Goal: Task Accomplishment & Management: Complete application form

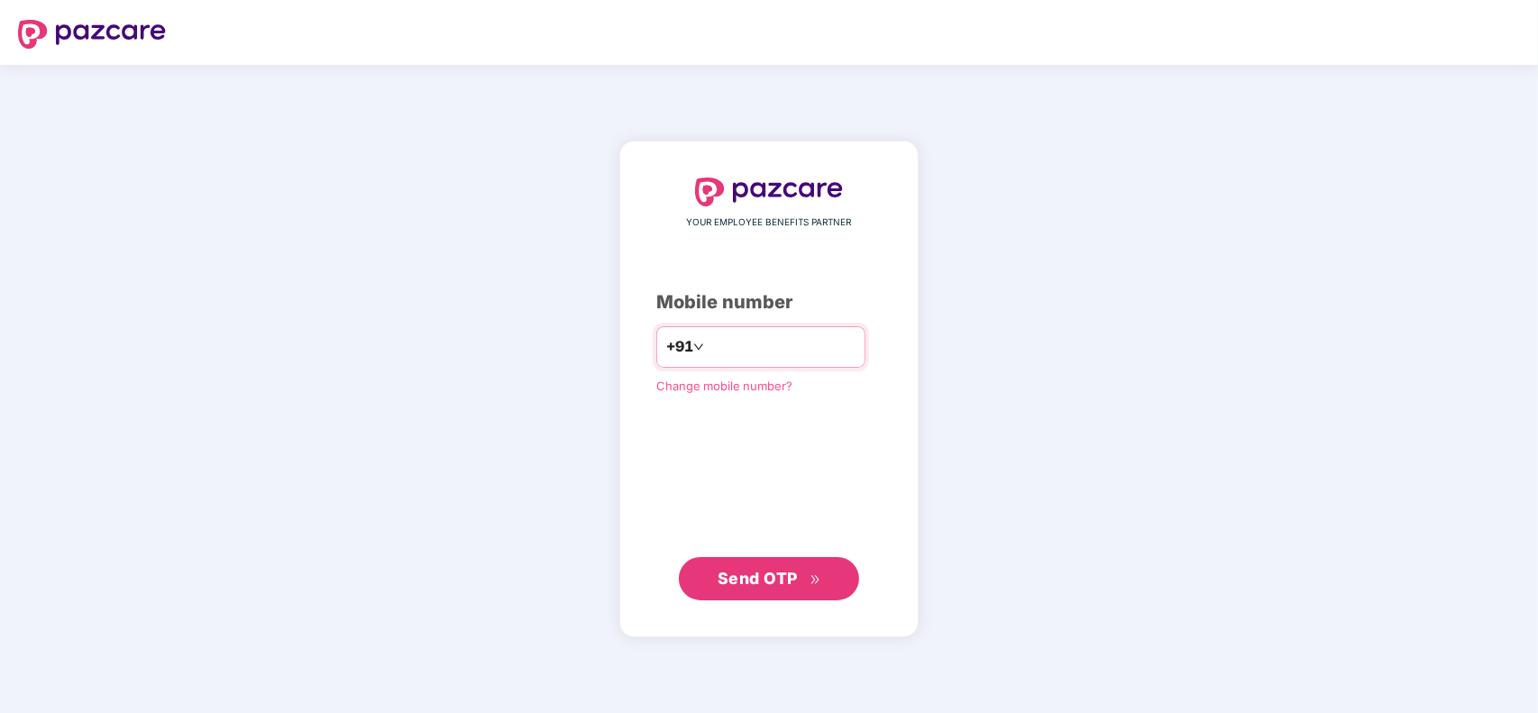
click at [796, 341] on input "number" at bounding box center [782, 347] width 148 height 29
type input "**********"
click at [767, 588] on span "Send OTP" at bounding box center [770, 577] width 104 height 25
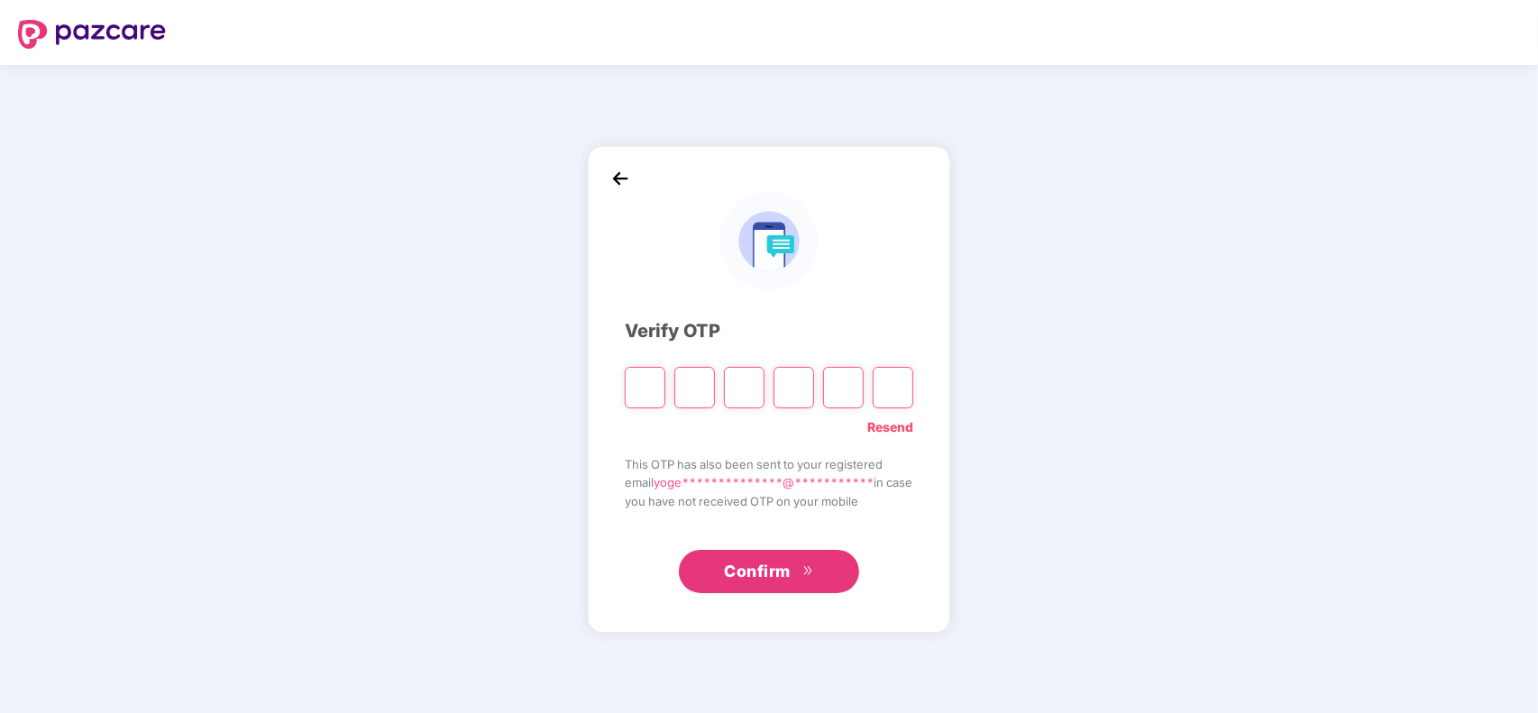
paste input "*"
type input "*"
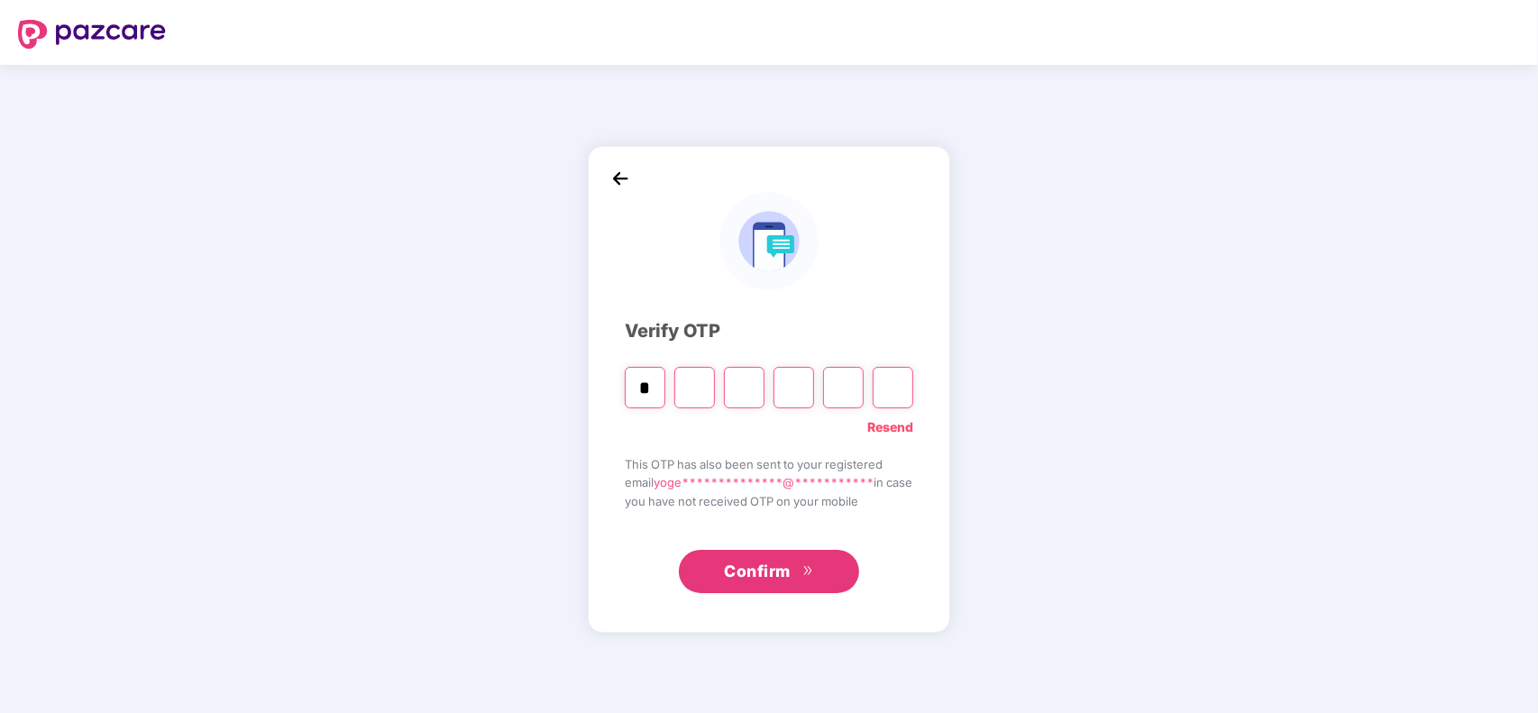
type input "*"
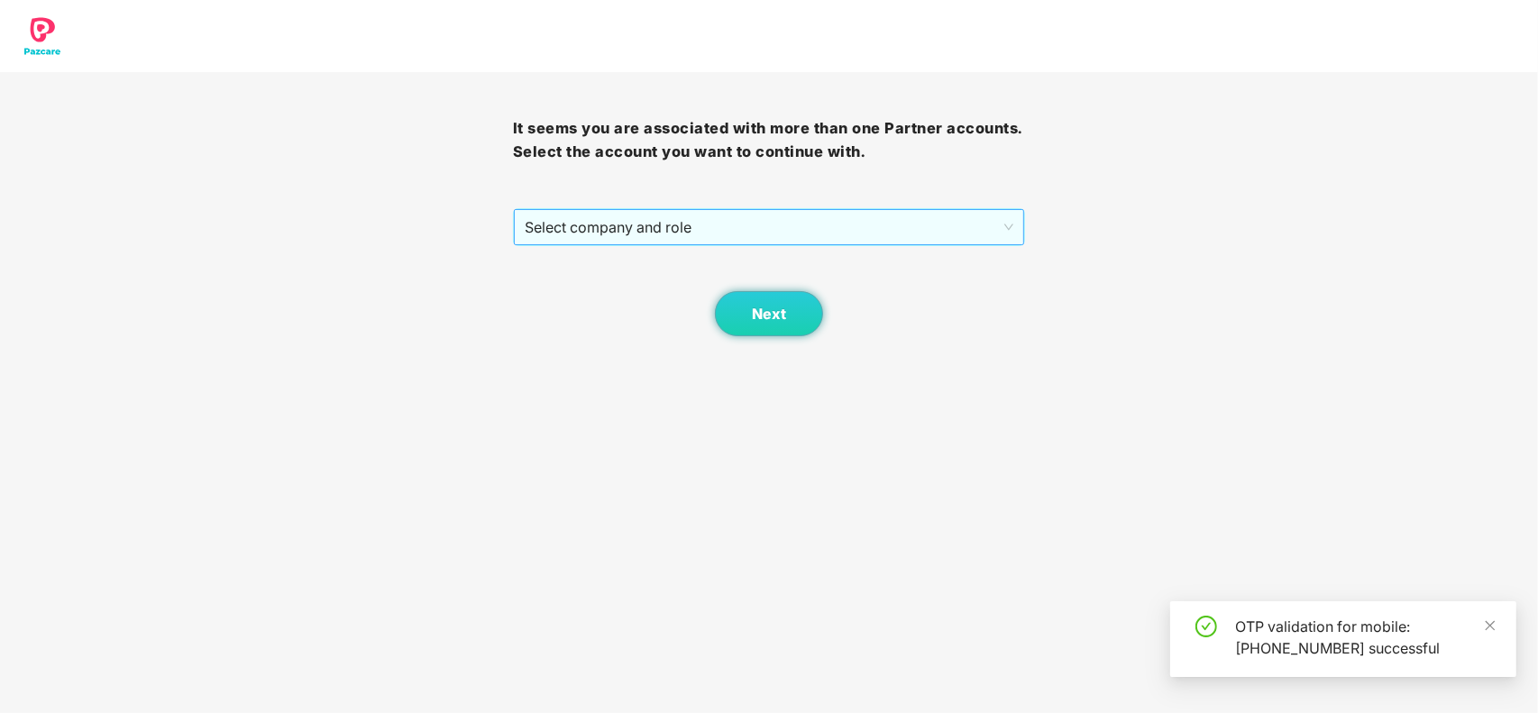
click at [753, 234] on span "Select company and role" at bounding box center [769, 227] width 489 height 34
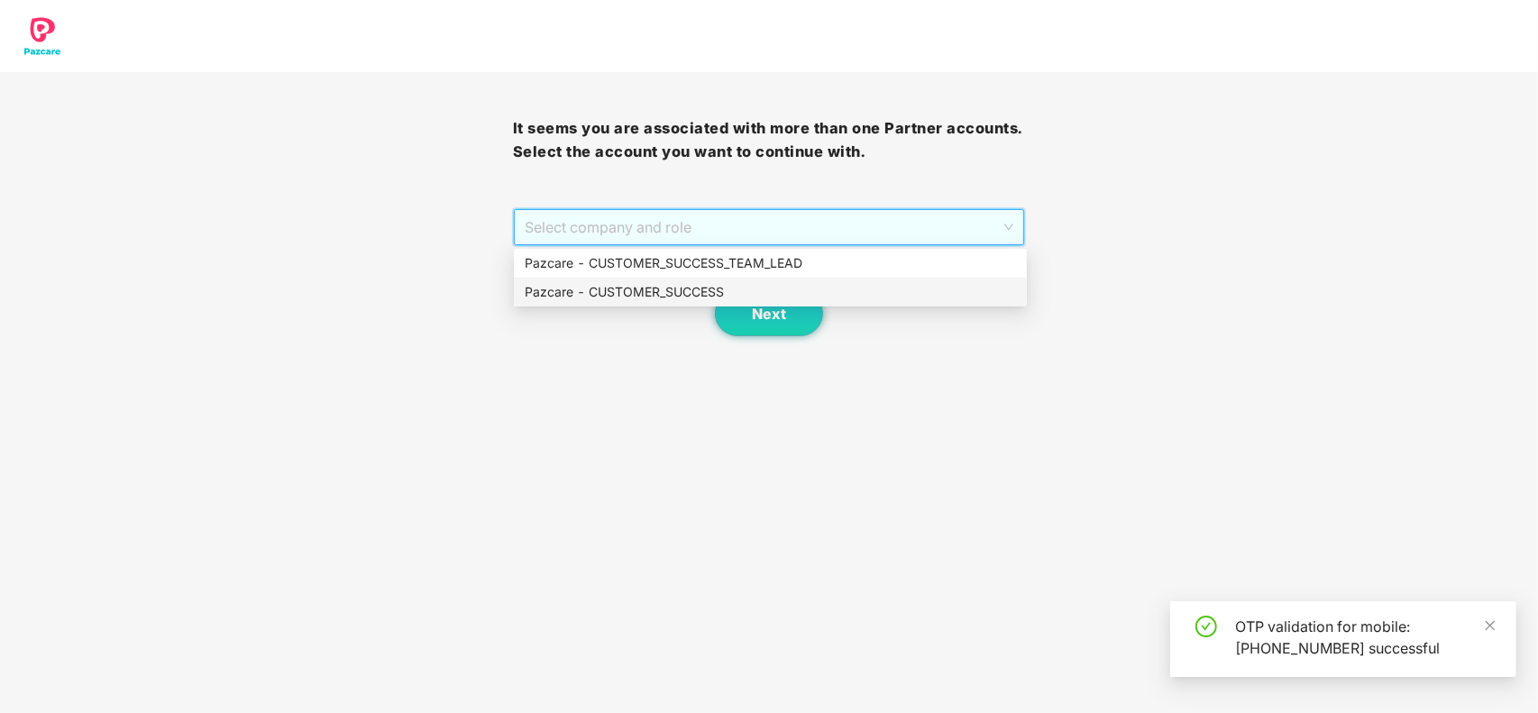
click at [705, 284] on div "Pazcare - CUSTOMER_SUCCESS" at bounding box center [770, 292] width 491 height 20
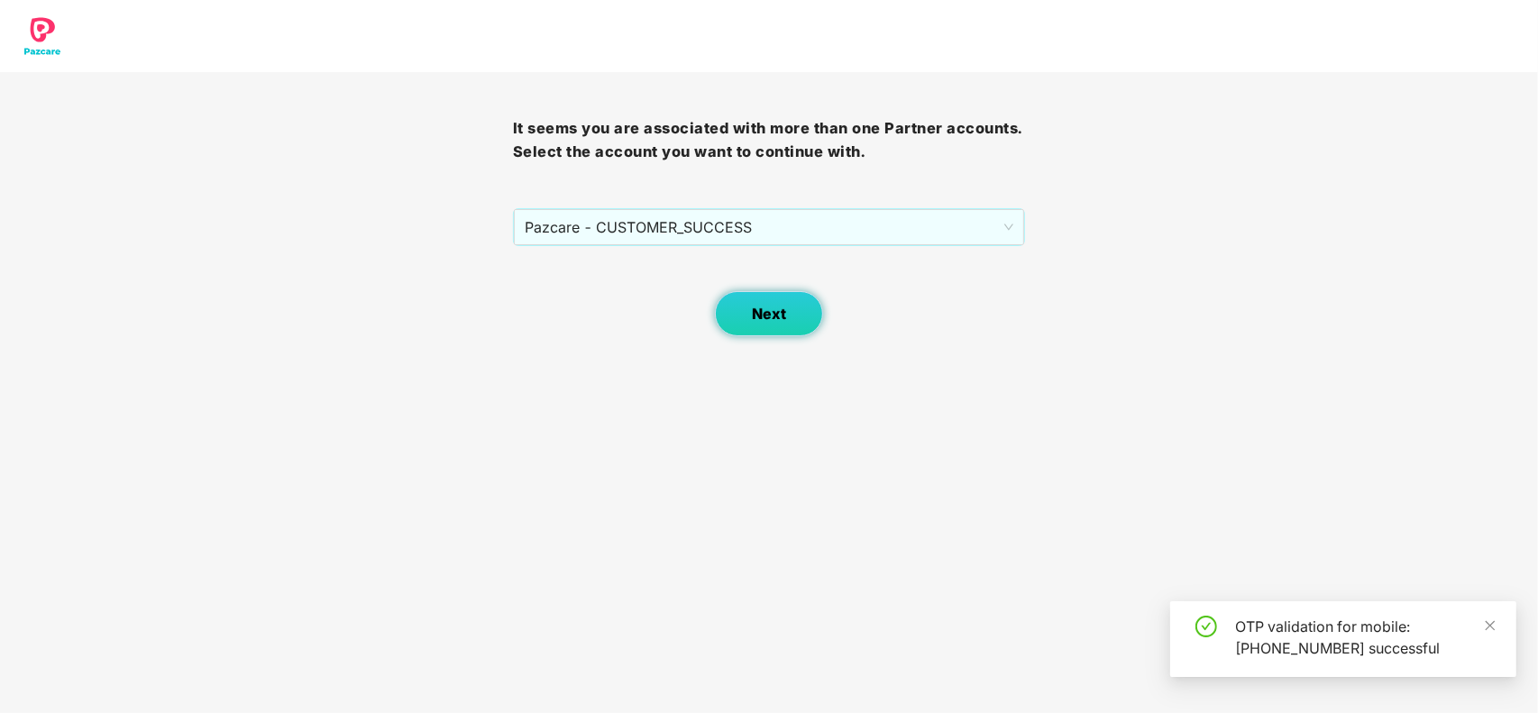
click at [777, 309] on span "Next" at bounding box center [769, 314] width 34 height 17
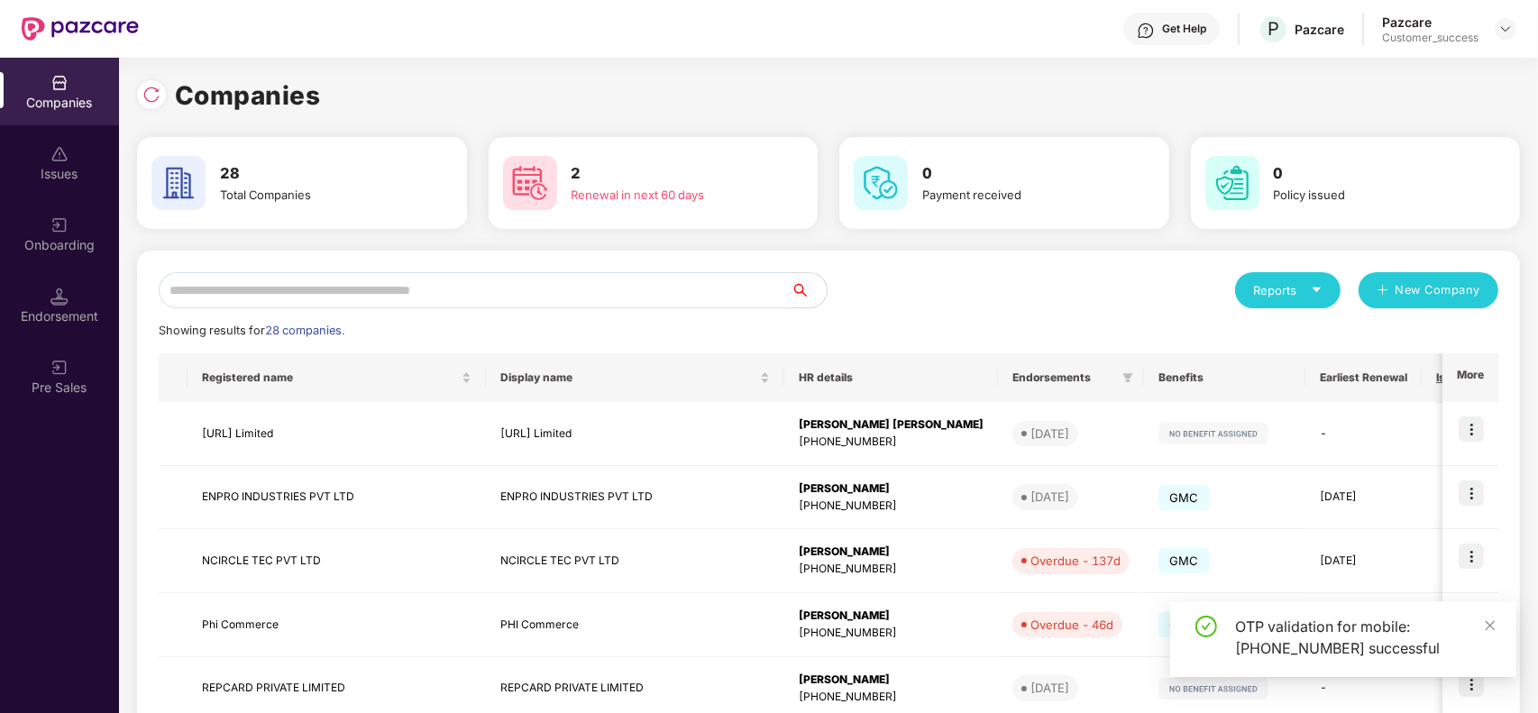
click at [63, 244] on div "Onboarding" at bounding box center [59, 245] width 119 height 18
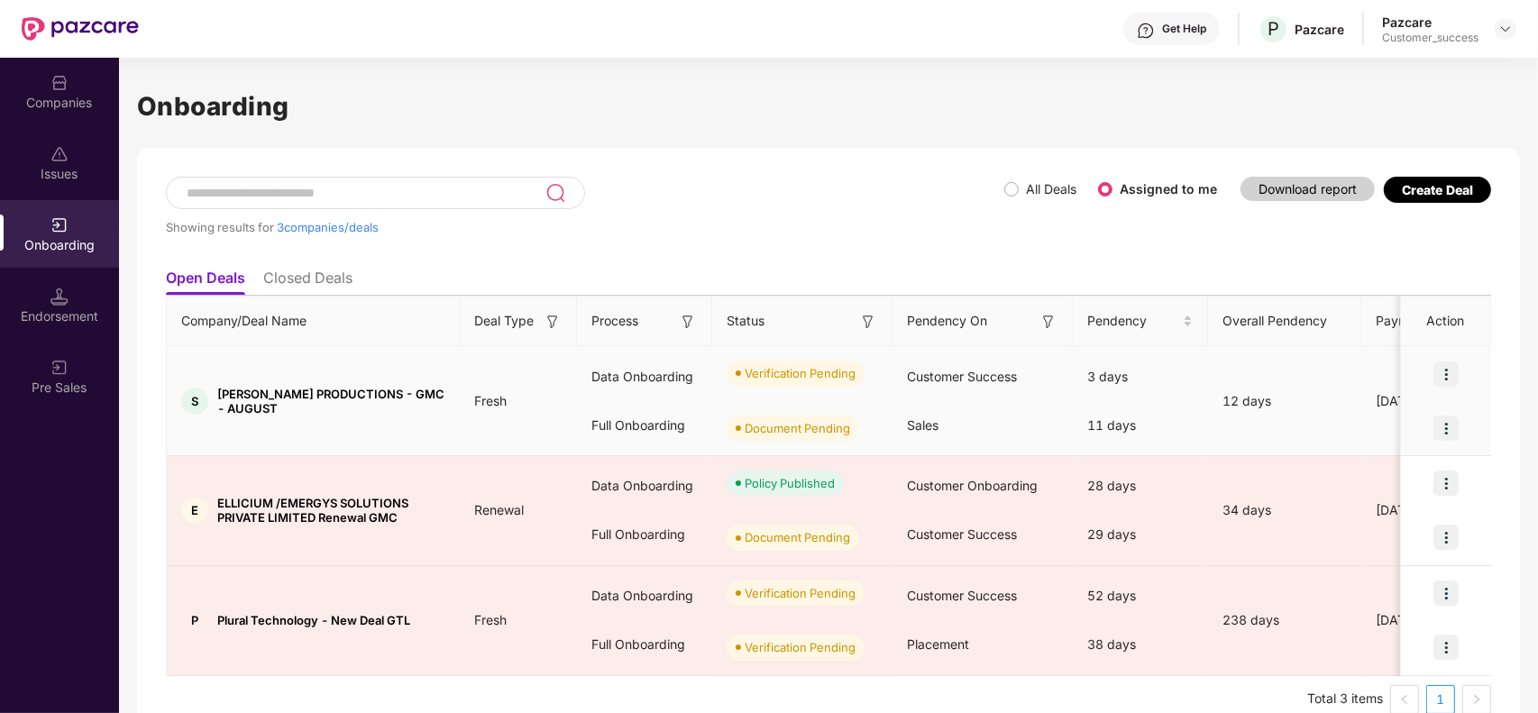
click at [475, 421] on td "Fresh" at bounding box center [518, 401] width 117 height 110
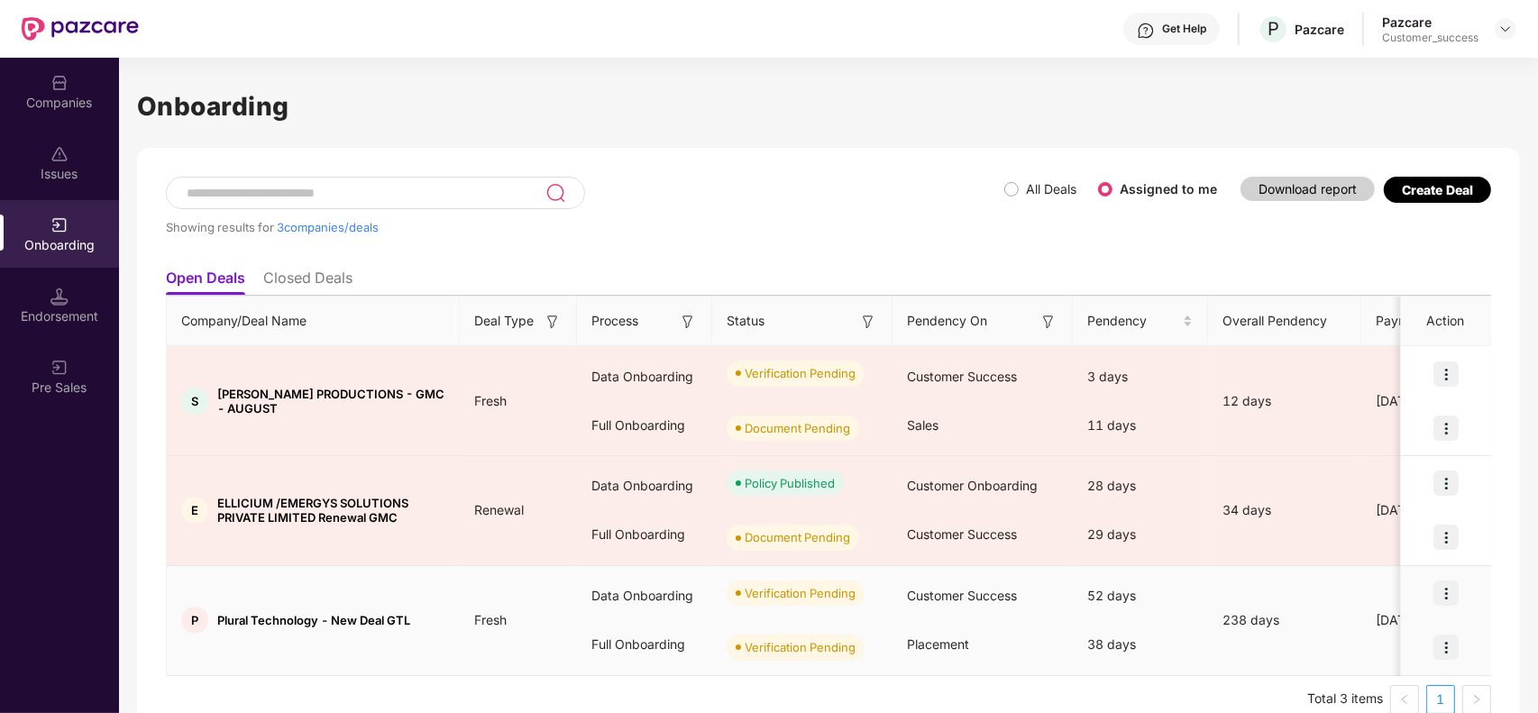
scroll to position [30, 0]
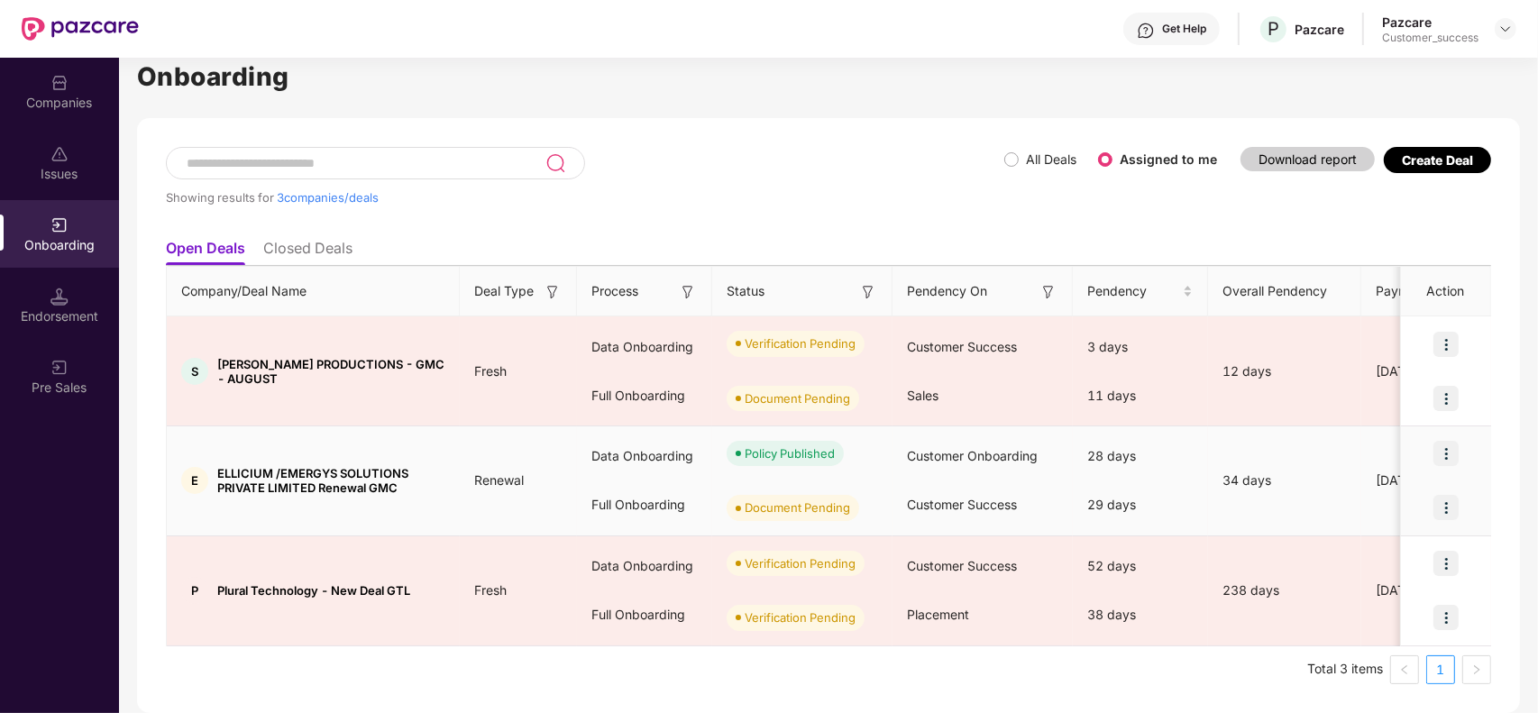
click at [1444, 511] on img at bounding box center [1445, 507] width 25 height 25
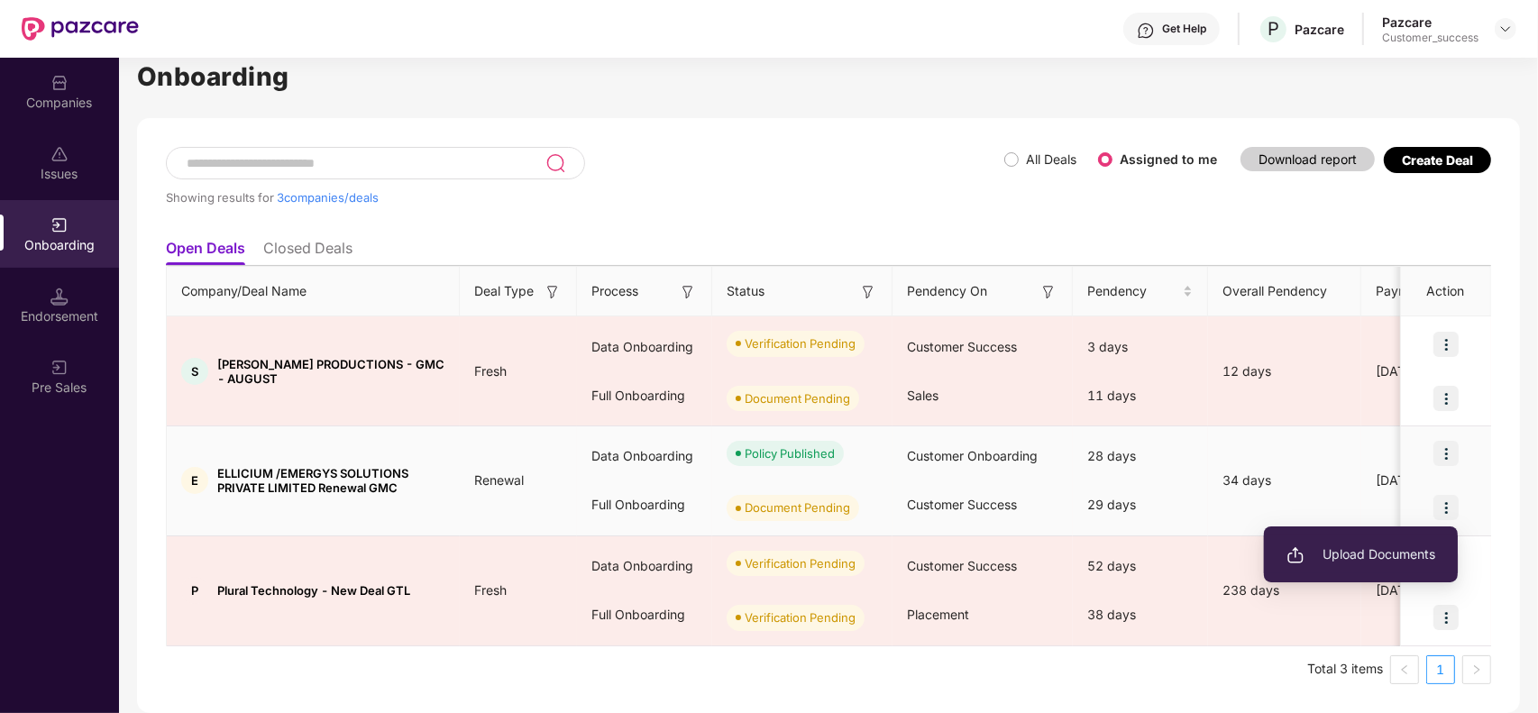
click at [1408, 544] on span "Upload Documents" at bounding box center [1360, 554] width 149 height 20
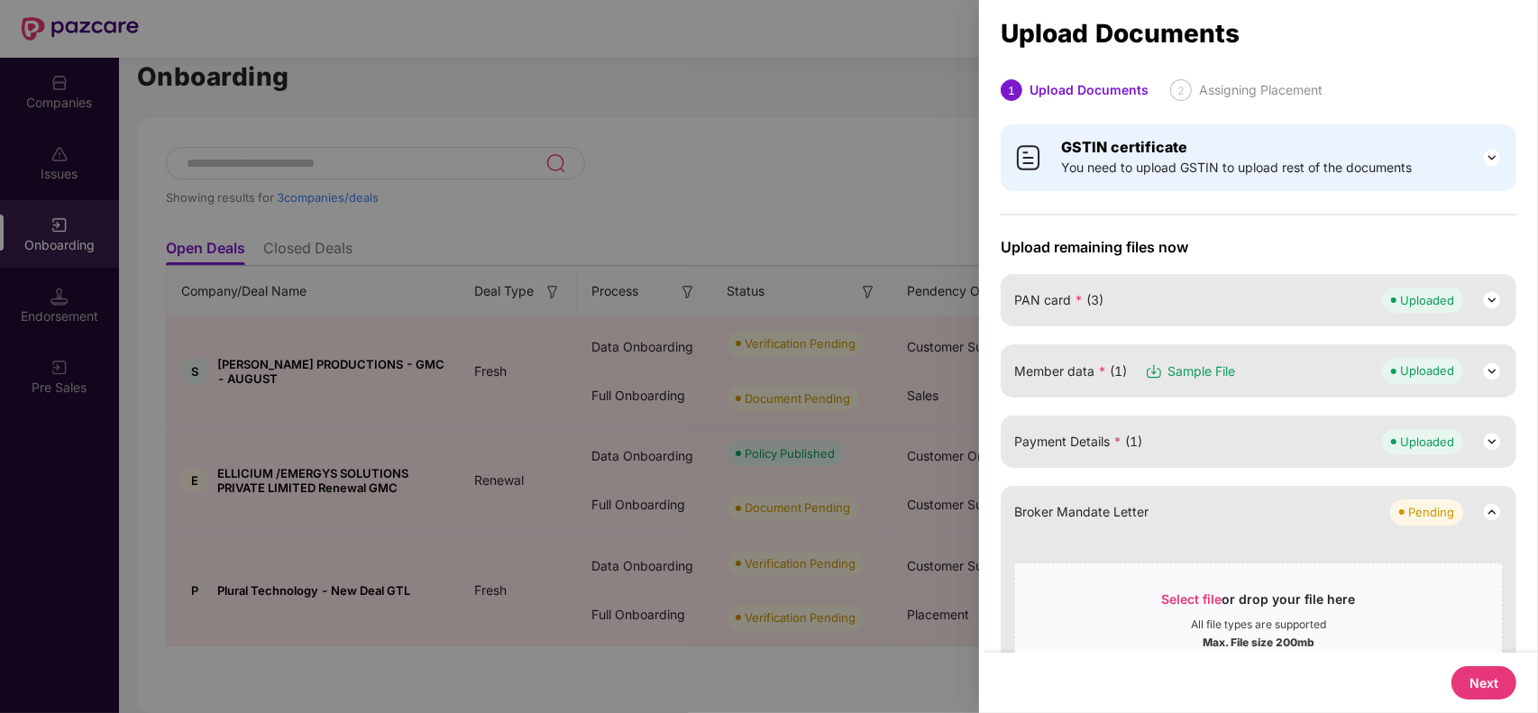
click at [1487, 511] on img at bounding box center [1492, 512] width 22 height 22
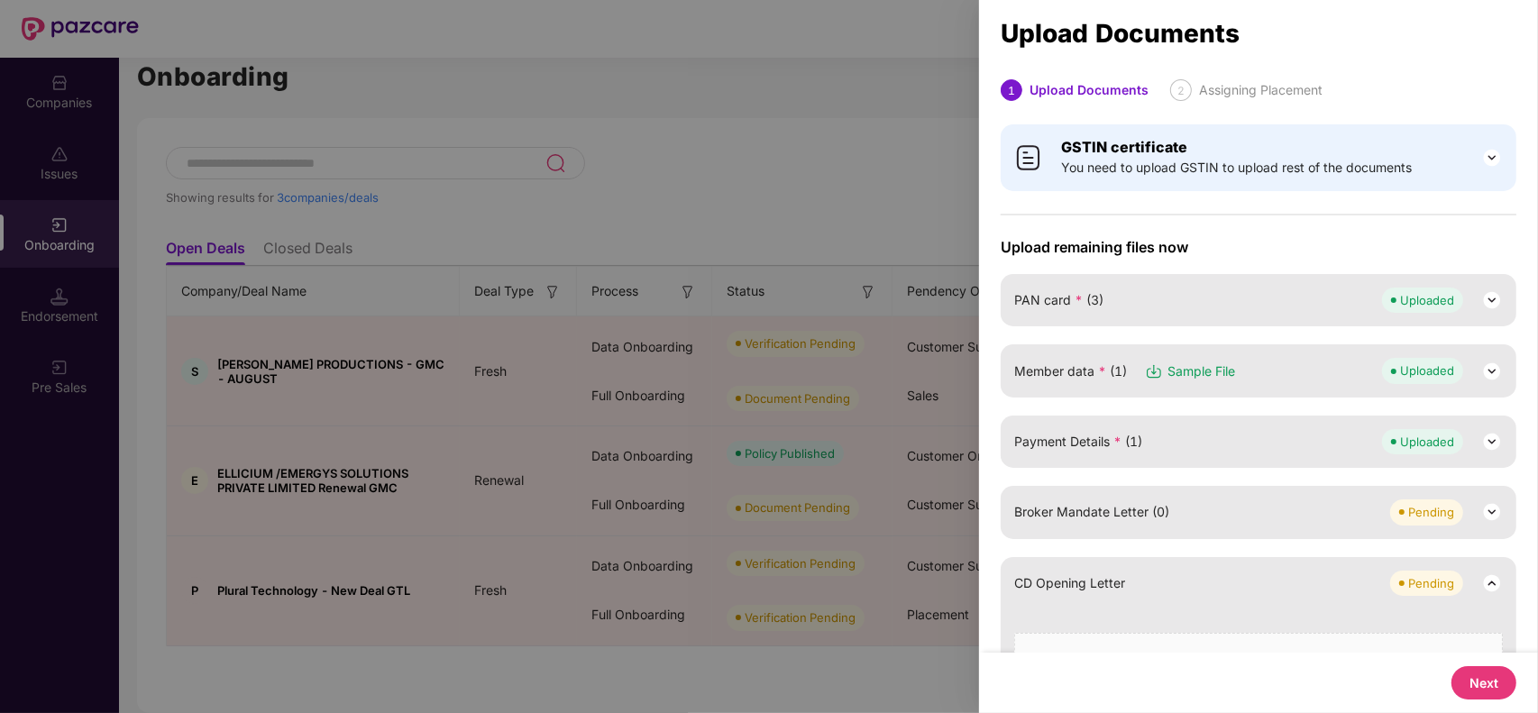
click at [1490, 577] on img at bounding box center [1492, 583] width 22 height 22
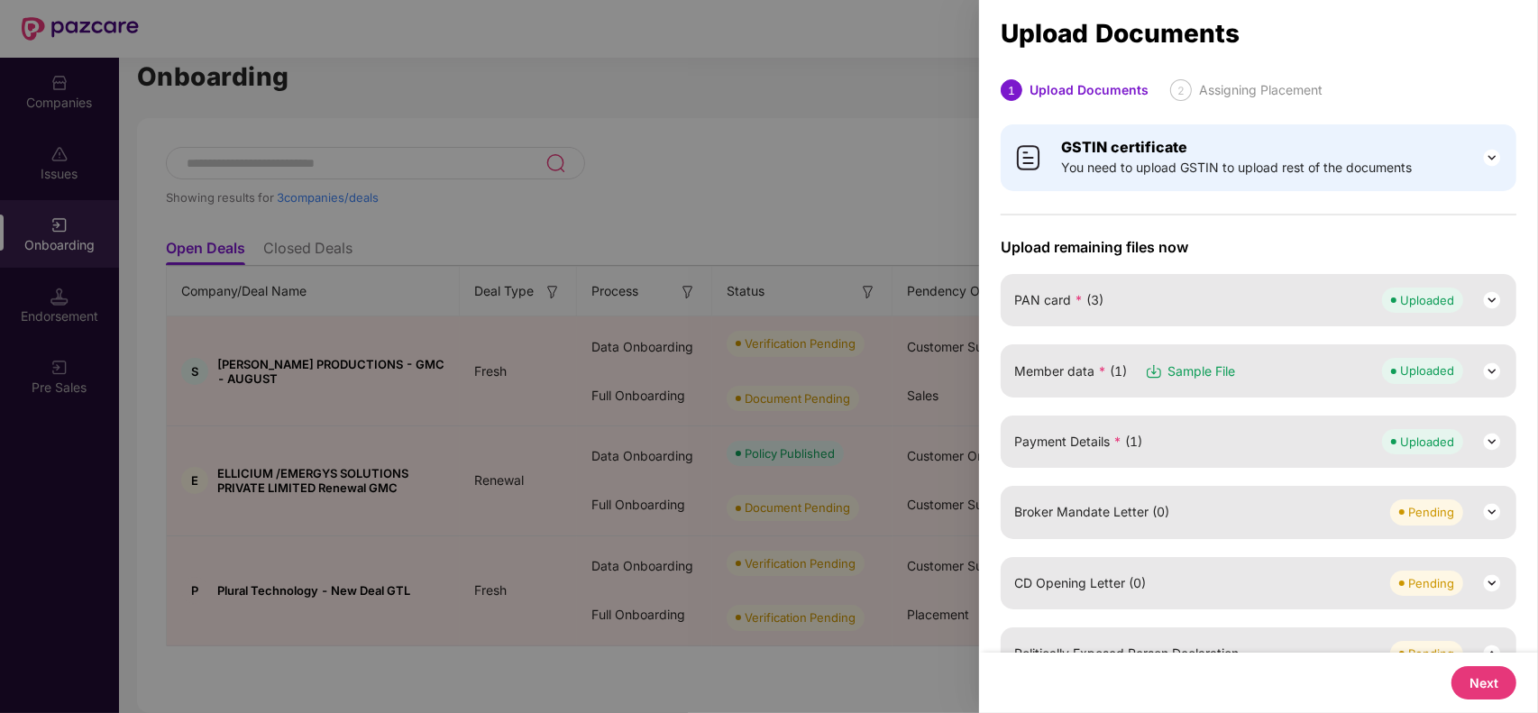
click at [1511, 546] on div "Upload remaining files now PAN card * (3) Uploaded Member data * (1) Sample Fil…" at bounding box center [1259, 674] width 516 height 872
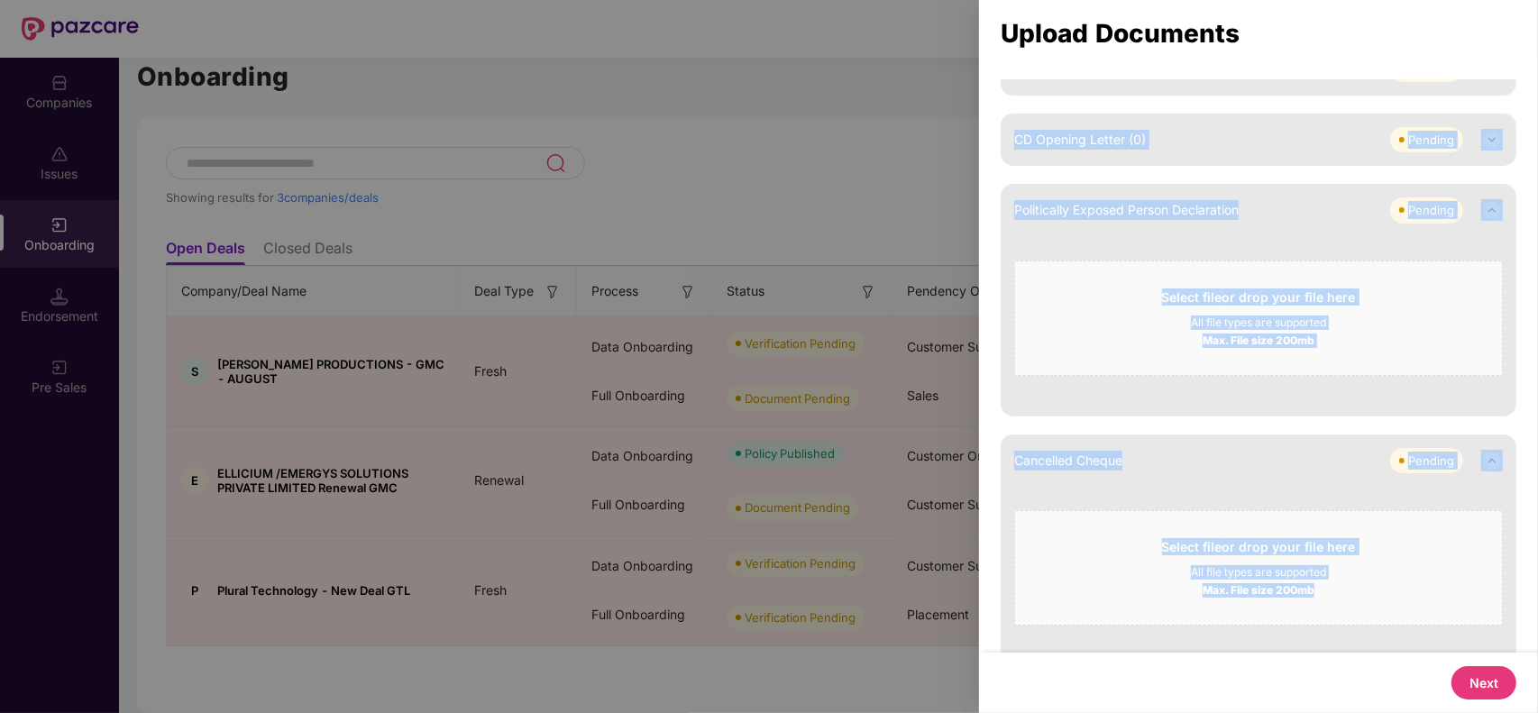
scroll to position [466, 0]
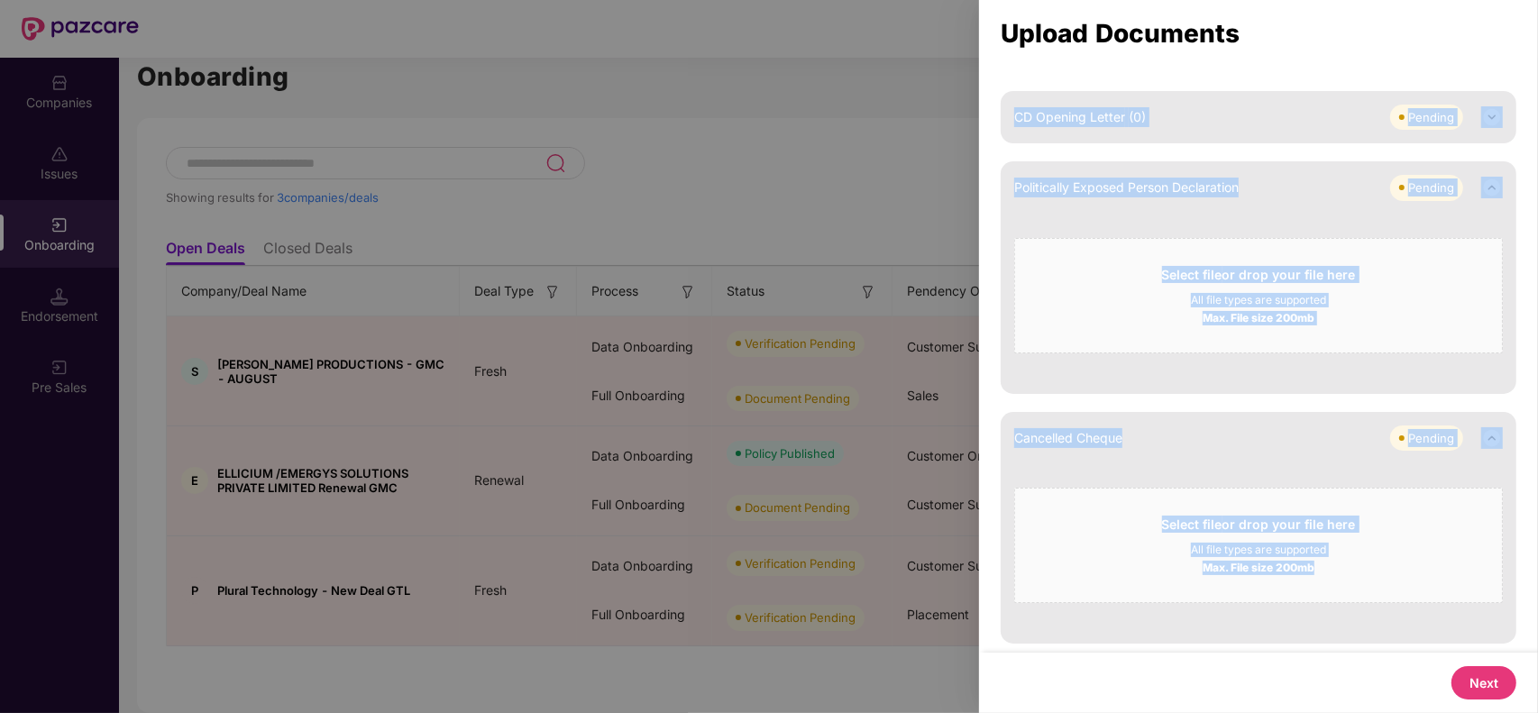
drag, startPoint x: 1317, startPoint y: 537, endPoint x: 1328, endPoint y: 647, distance: 110.5
click at [1328, 647] on div "GSTIN certificate You need to upload GSTIN to upload rest of the documents Uplo…" at bounding box center [1258, 151] width 559 height 1007
click at [1494, 192] on img at bounding box center [1492, 188] width 22 height 22
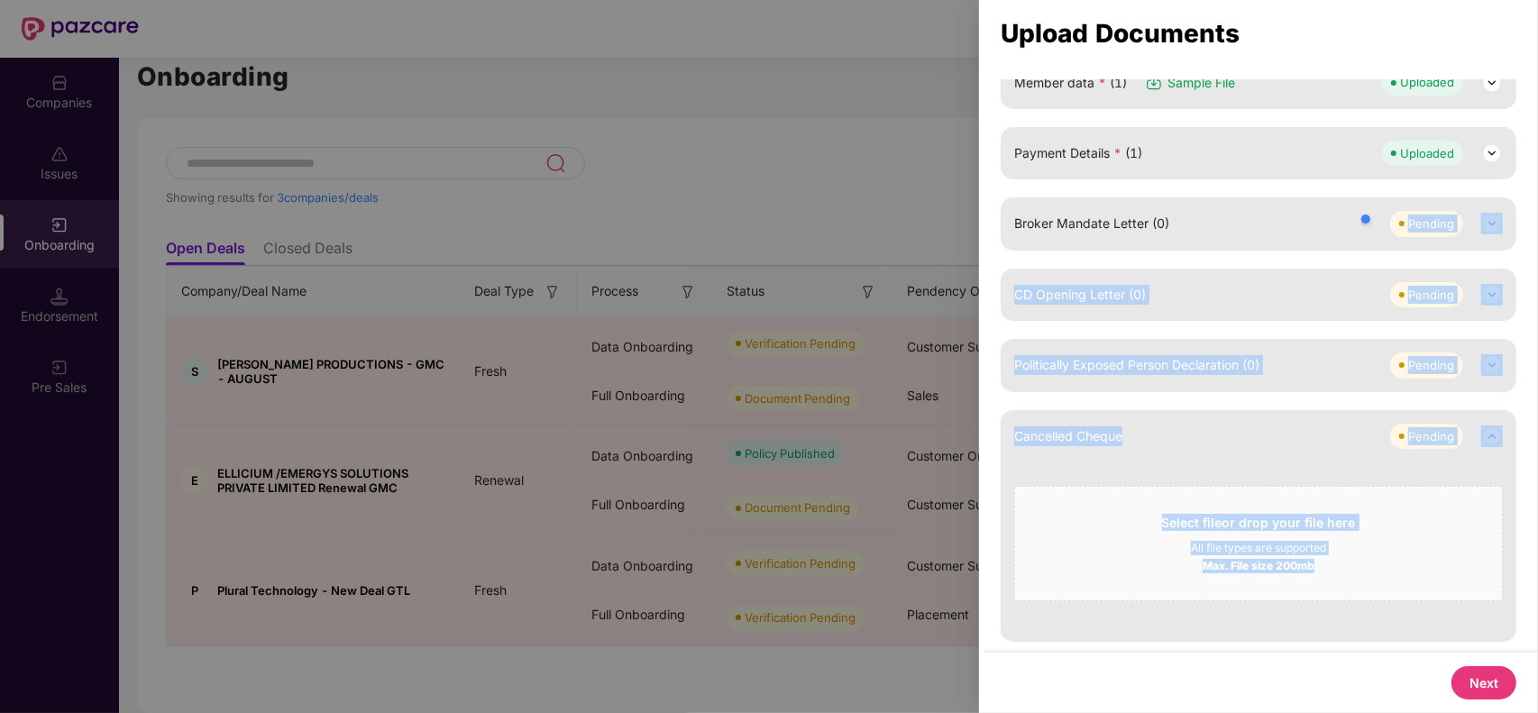
scroll to position [286, 0]
click at [1526, 443] on div "GSTIN certificate You need to upload GSTIN to upload rest of the documents Uplo…" at bounding box center [1258, 242] width 559 height 828
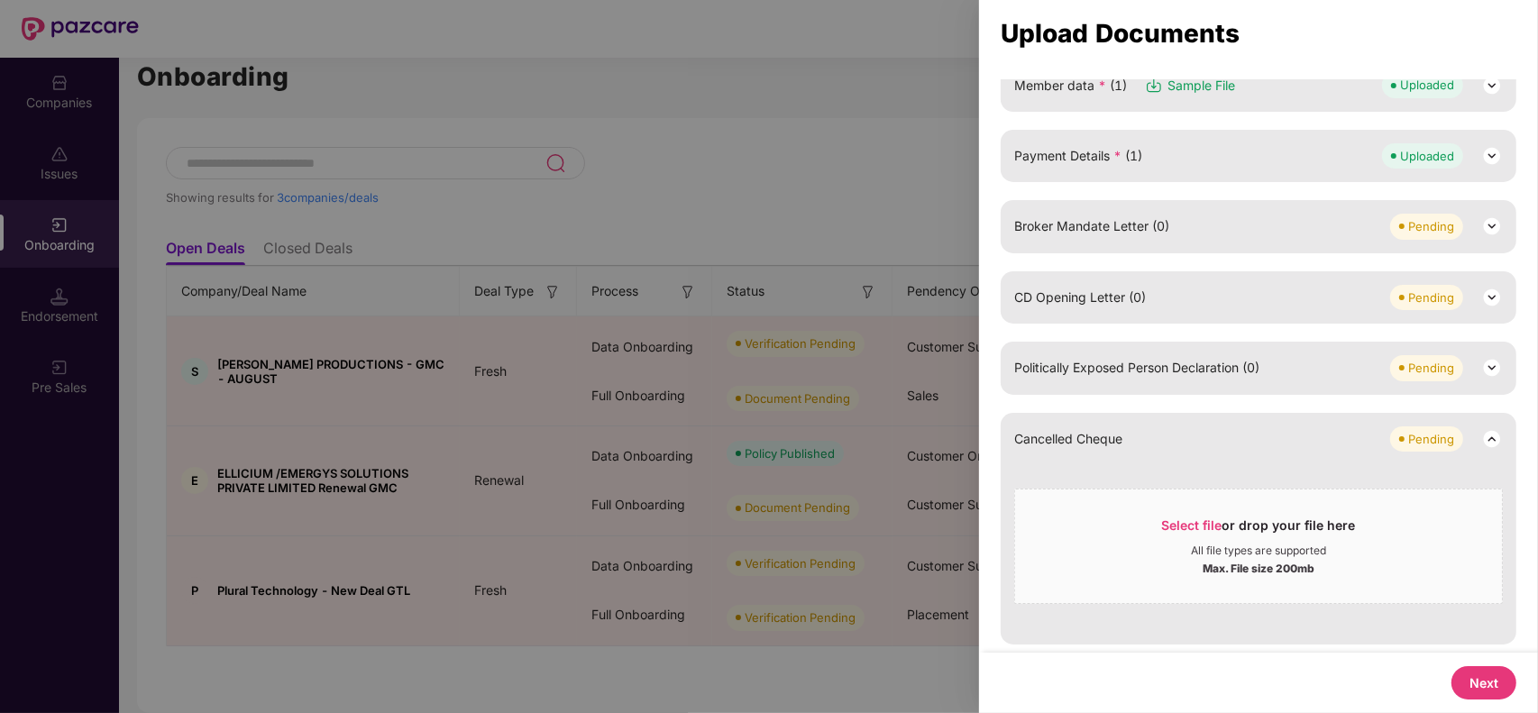
click at [1487, 443] on img at bounding box center [1492, 439] width 22 height 22
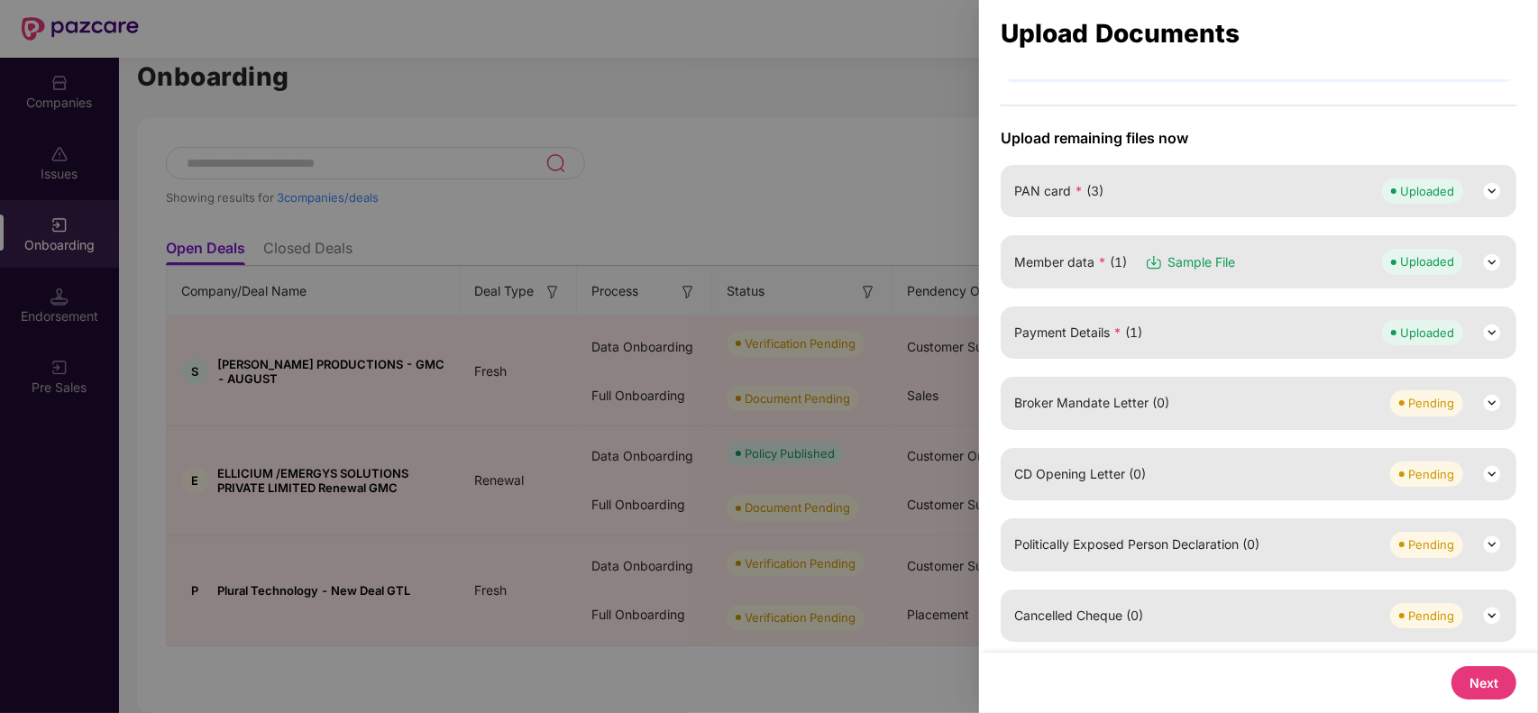
scroll to position [106, 0]
click at [1484, 685] on button "Next" at bounding box center [1483, 682] width 65 height 33
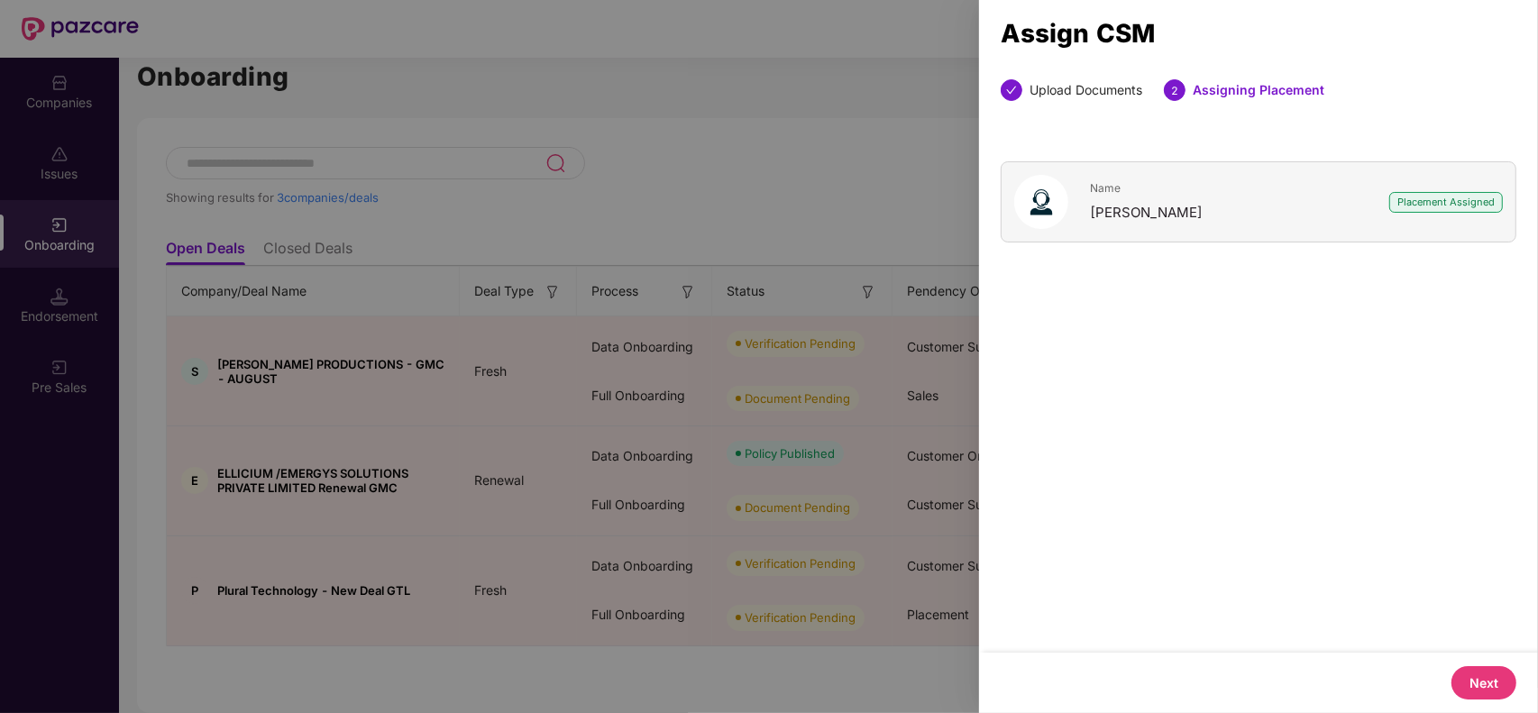
scroll to position [0, 0]
click at [1498, 696] on button "Next" at bounding box center [1483, 682] width 65 height 33
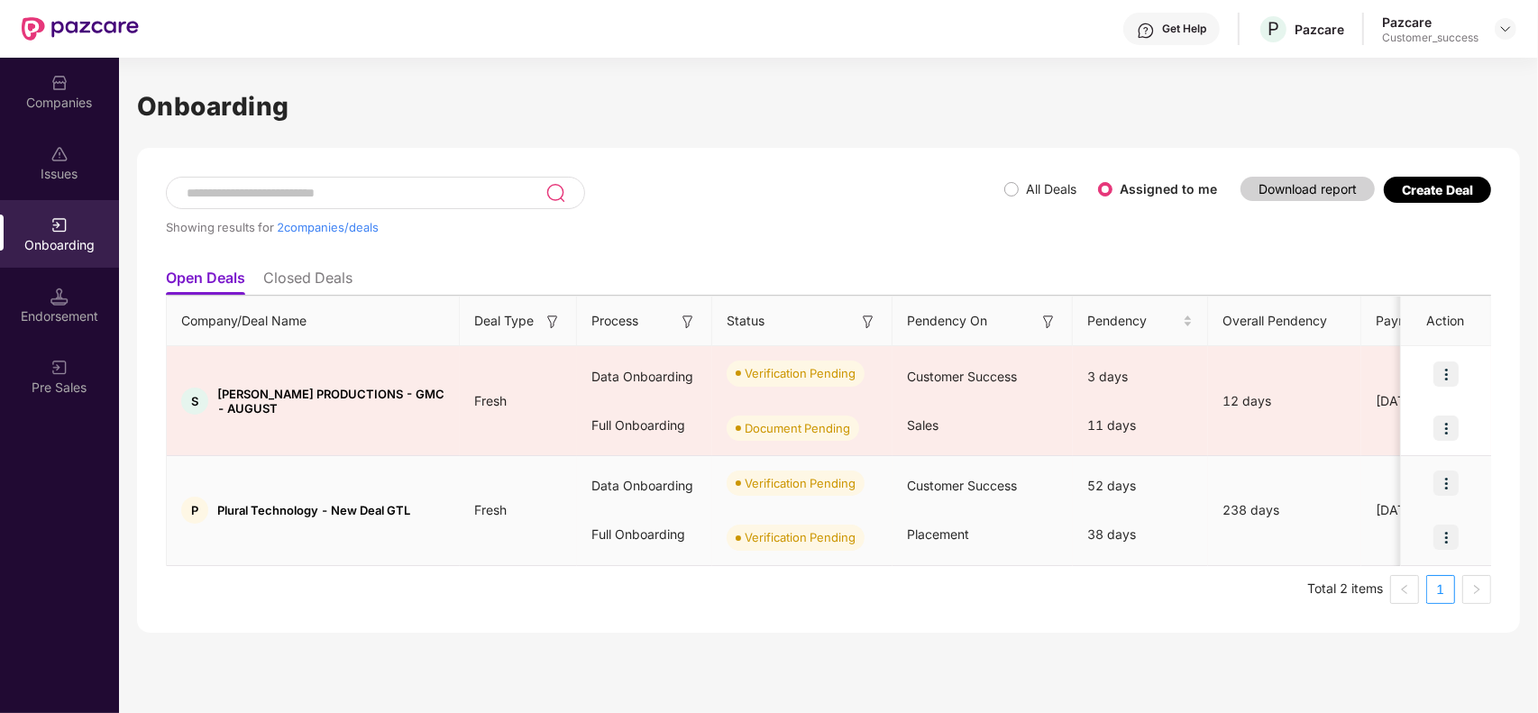
click at [1444, 491] on img at bounding box center [1445, 483] width 25 height 25
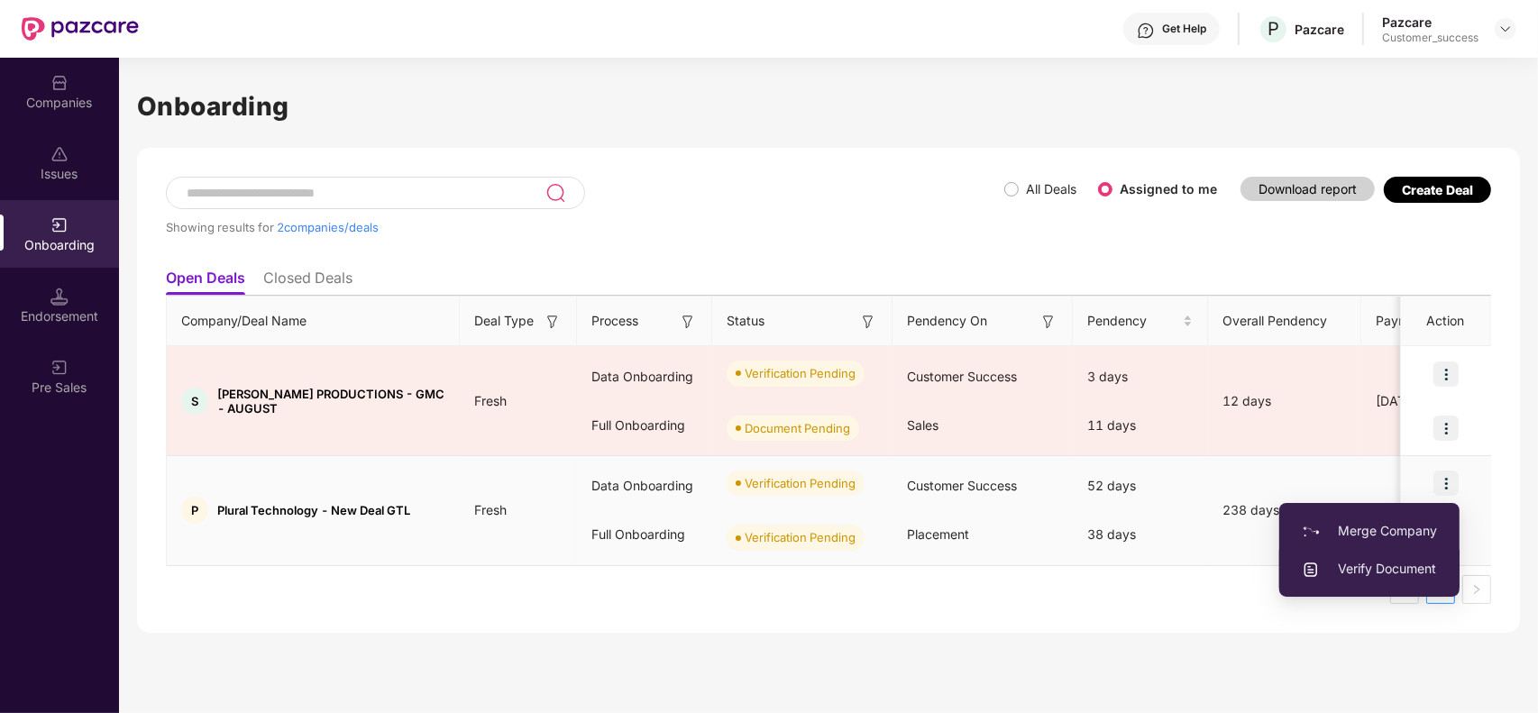
drag, startPoint x: 1402, startPoint y: 562, endPoint x: 1393, endPoint y: 570, distance: 12.1
click at [1393, 570] on span "Verify Document" at bounding box center [1369, 569] width 135 height 20
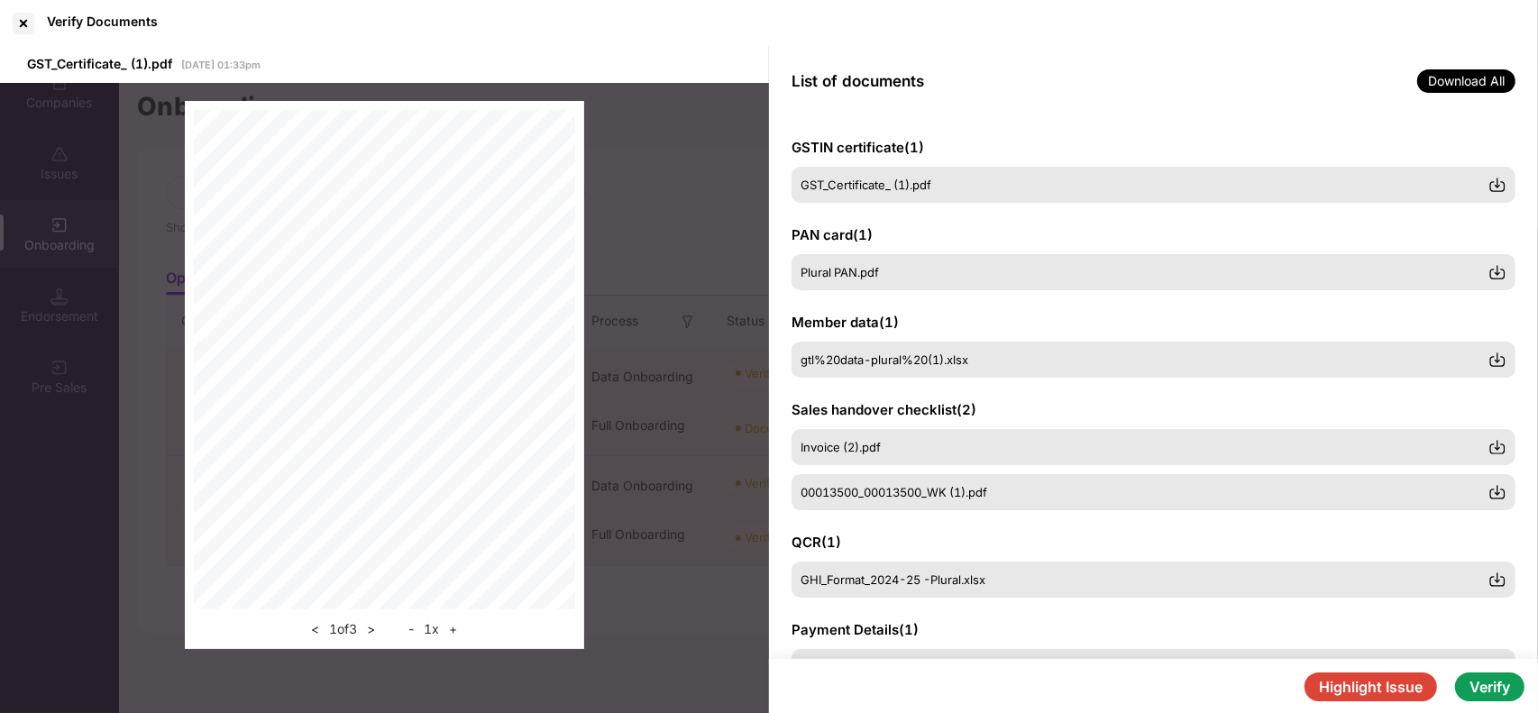
click at [1503, 691] on button "Verify" at bounding box center [1489, 686] width 69 height 29
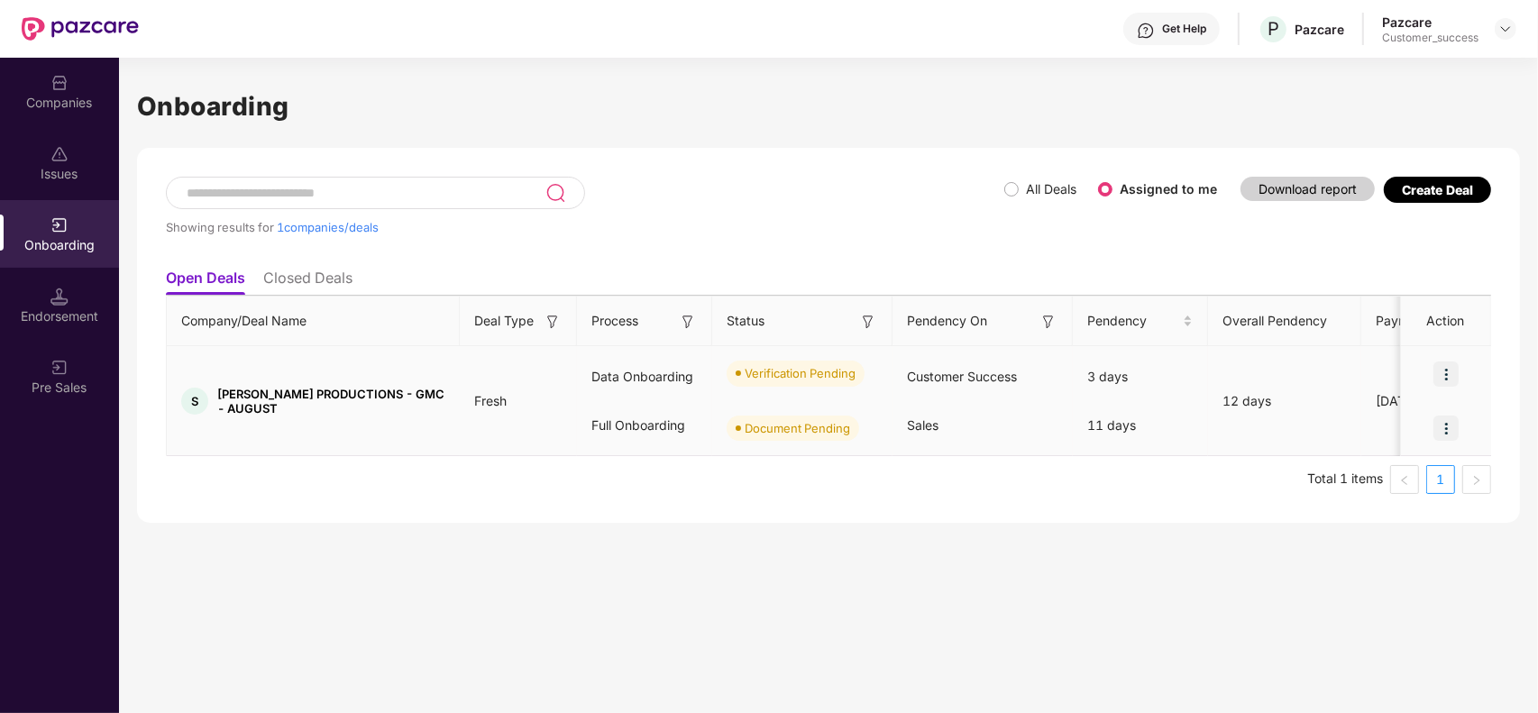
click at [1451, 374] on img at bounding box center [1445, 373] width 25 height 25
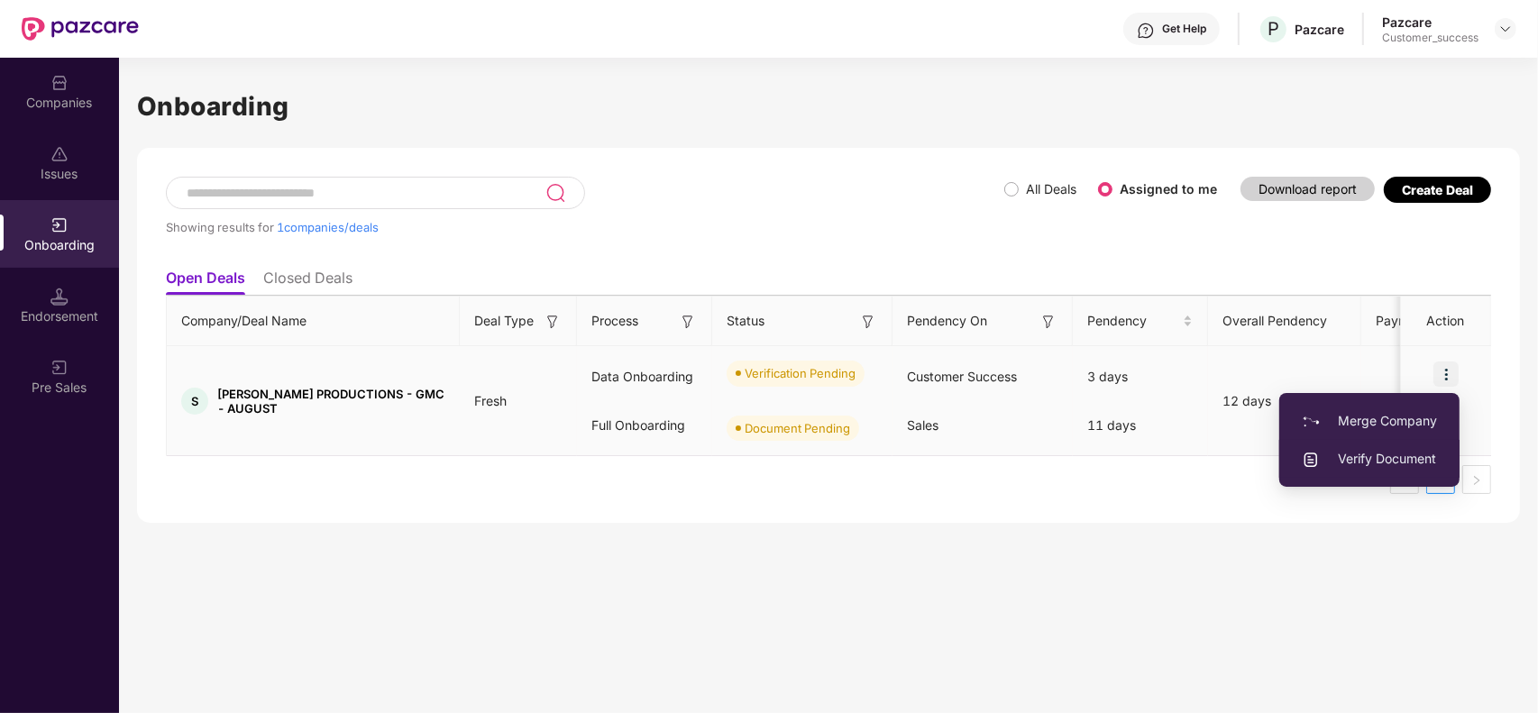
click at [1423, 464] on span "Verify Document" at bounding box center [1369, 459] width 135 height 20
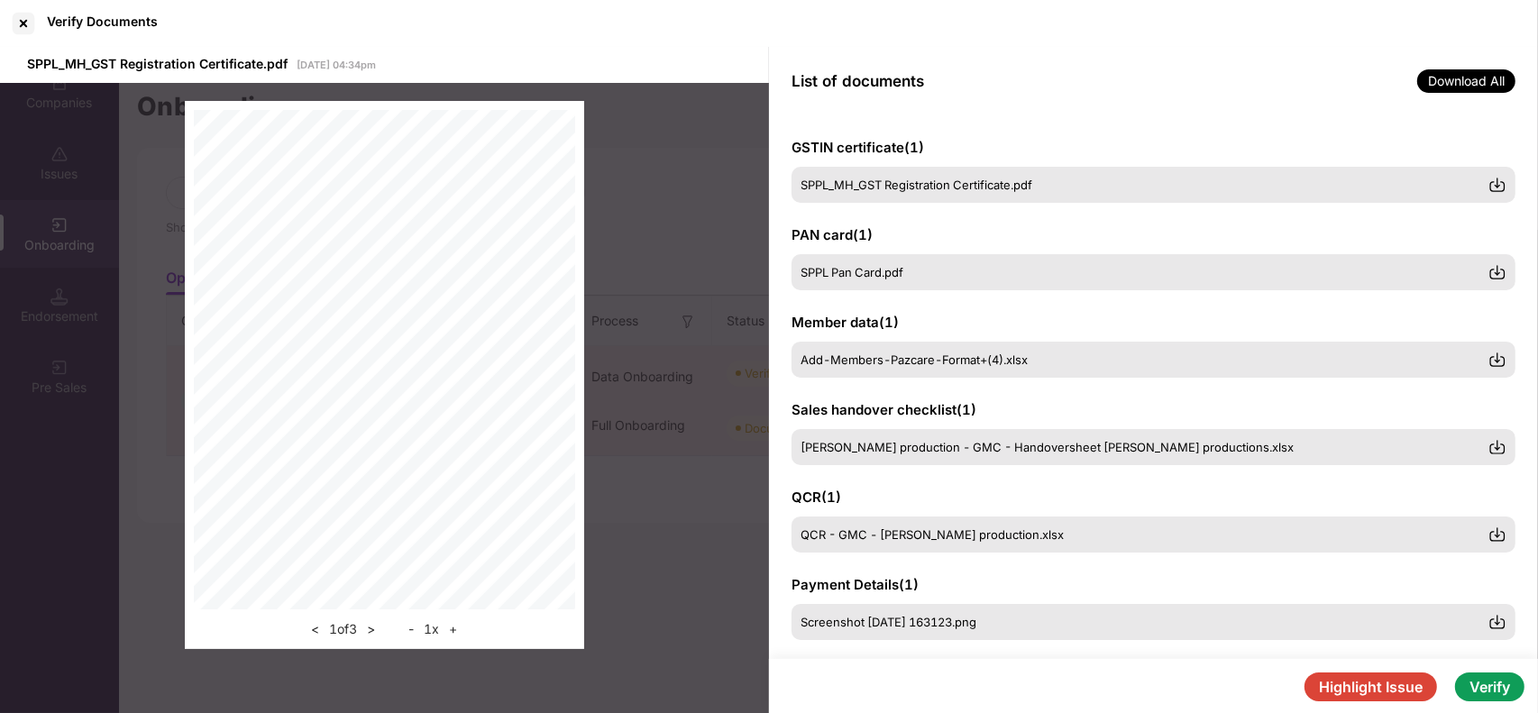
click at [1485, 124] on div "GSTIN certificate ( 1 ) SPPL_MH_GST Registration Certificate.pdf PAN card ( 1 )…" at bounding box center [1153, 387] width 769 height 544
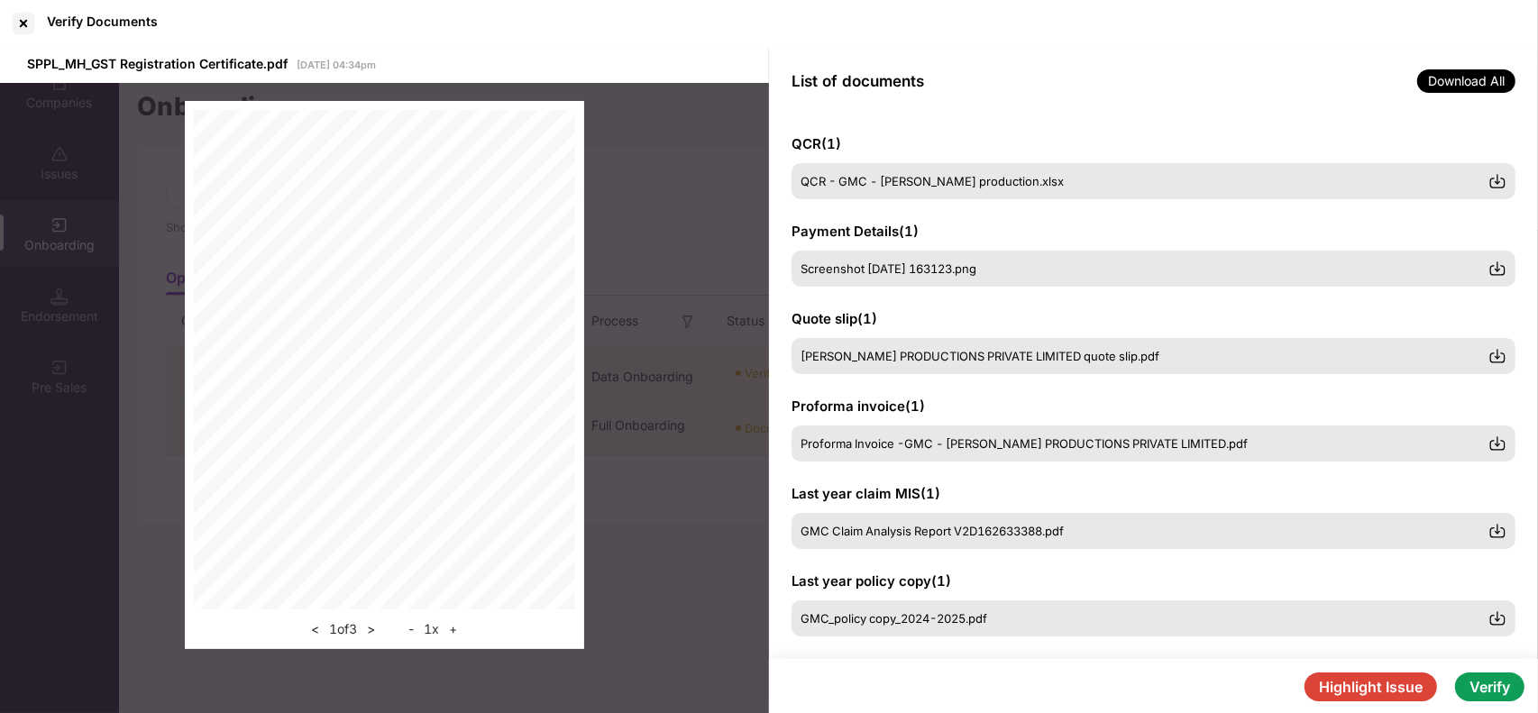
scroll to position [374, 0]
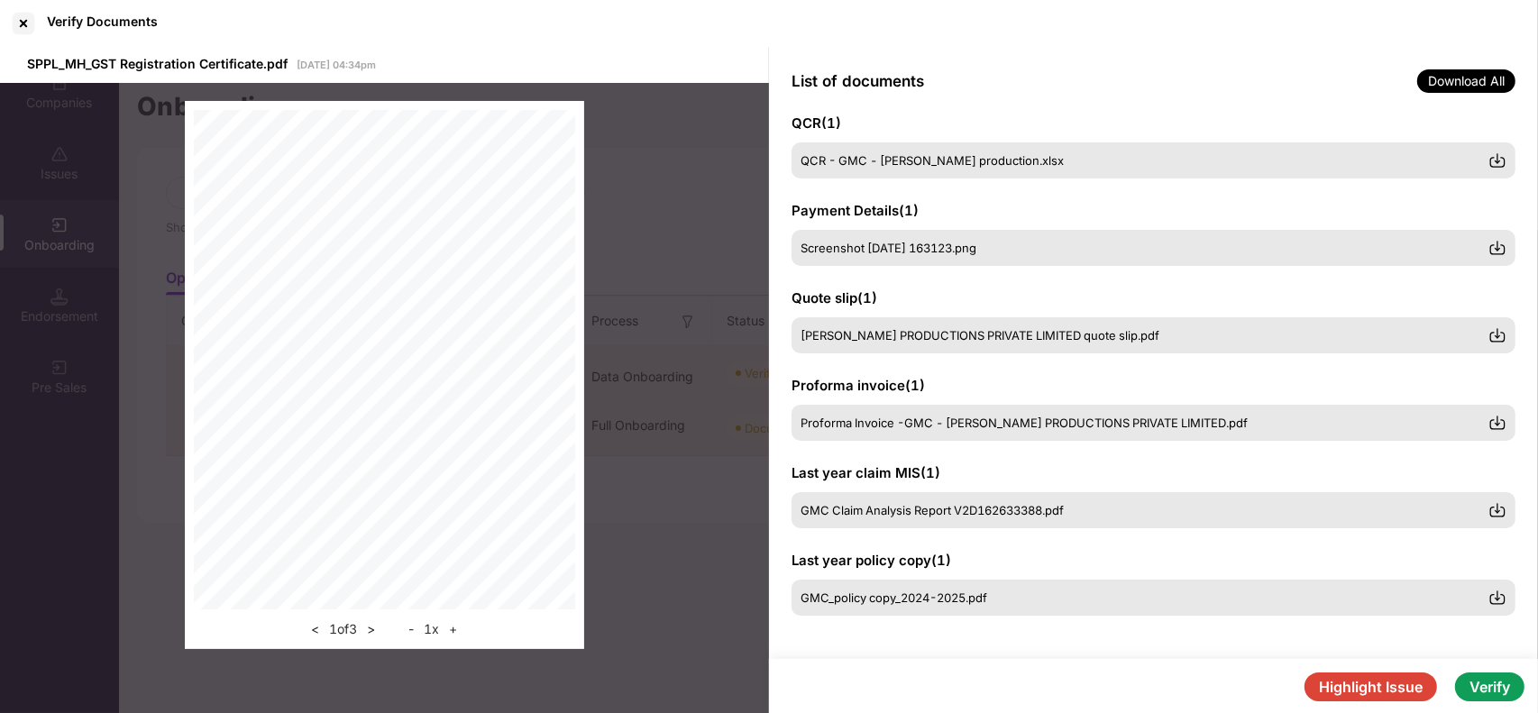
click at [1490, 688] on button "Verify" at bounding box center [1489, 686] width 69 height 29
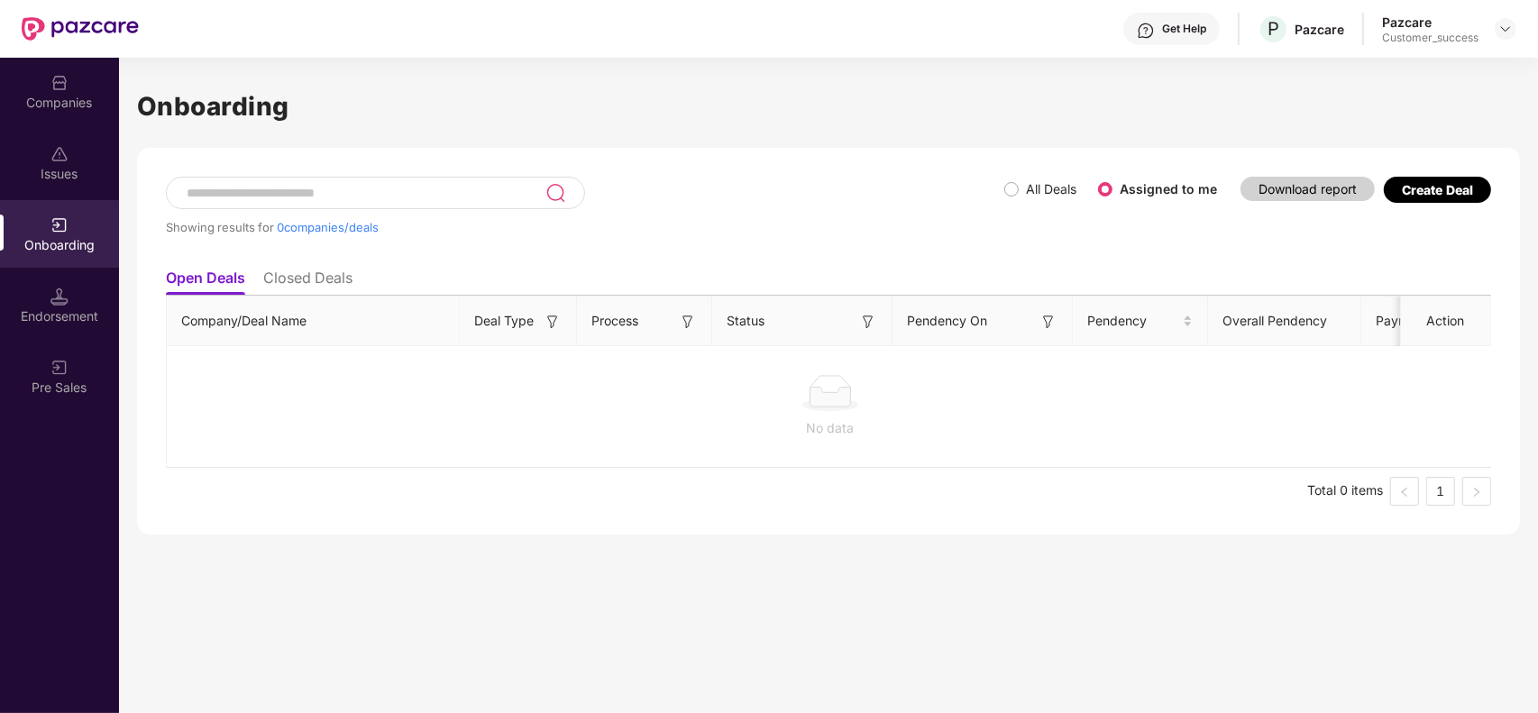
click at [57, 94] on div "Companies" at bounding box center [59, 103] width 119 height 18
